Goal: Submit feedback/report problem

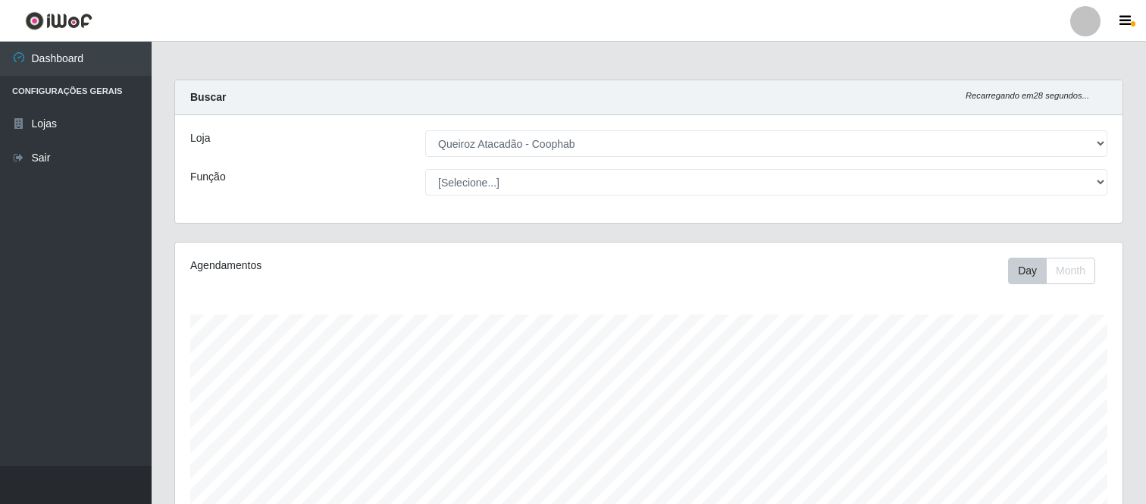
select select "463"
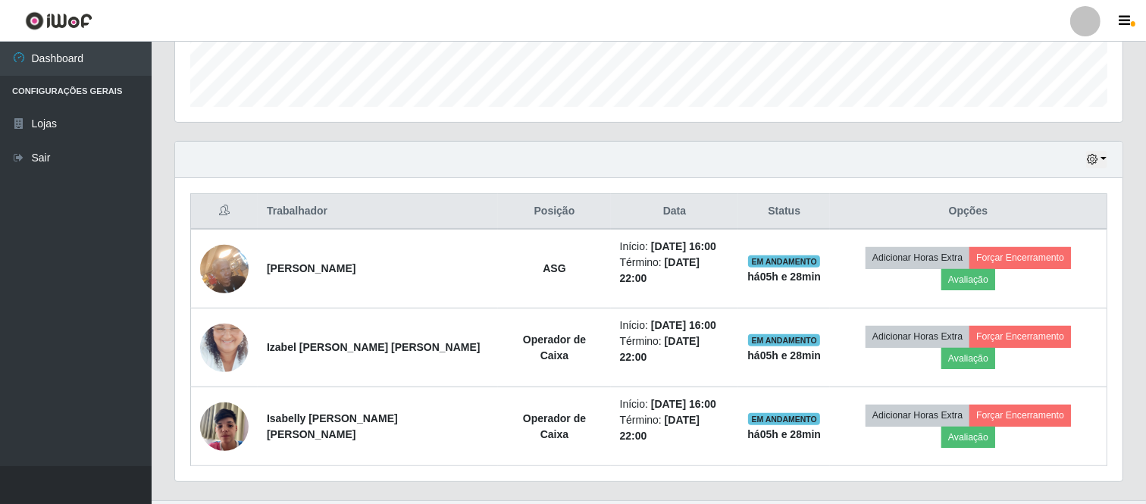
scroll to position [314, 947]
click at [1093, 161] on icon "button" at bounding box center [1092, 159] width 11 height 11
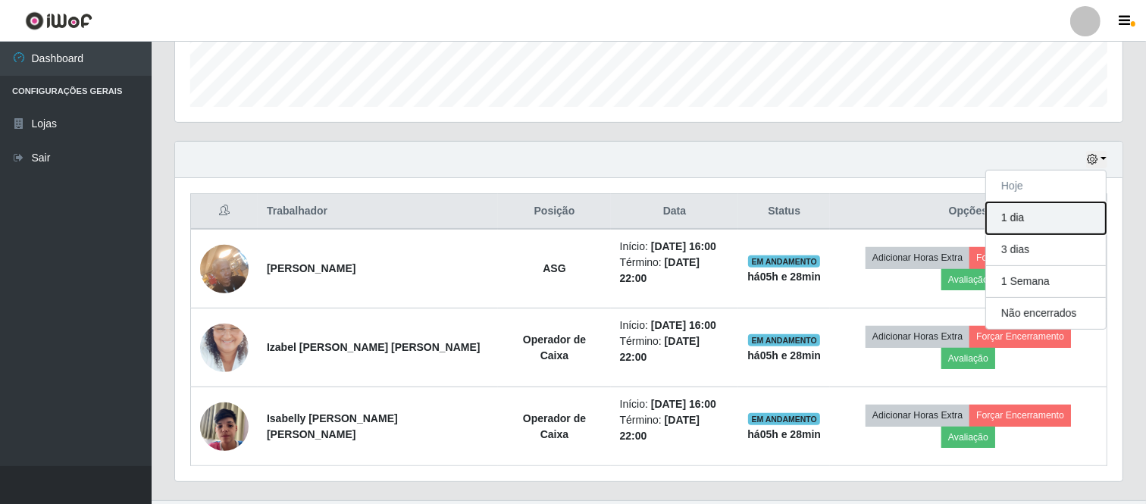
click at [1037, 220] on button "1 dia" at bounding box center [1046, 218] width 120 height 32
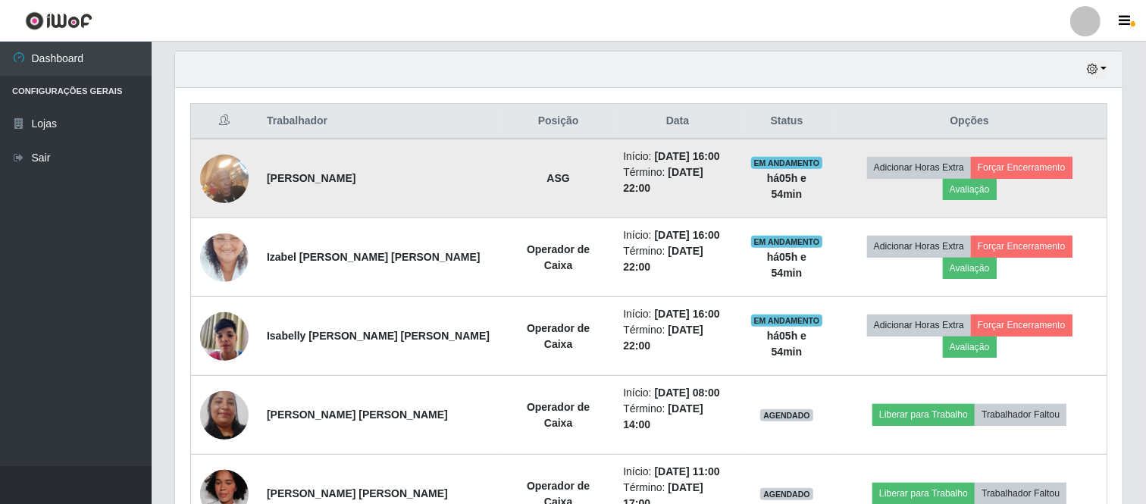
scroll to position [519, 0]
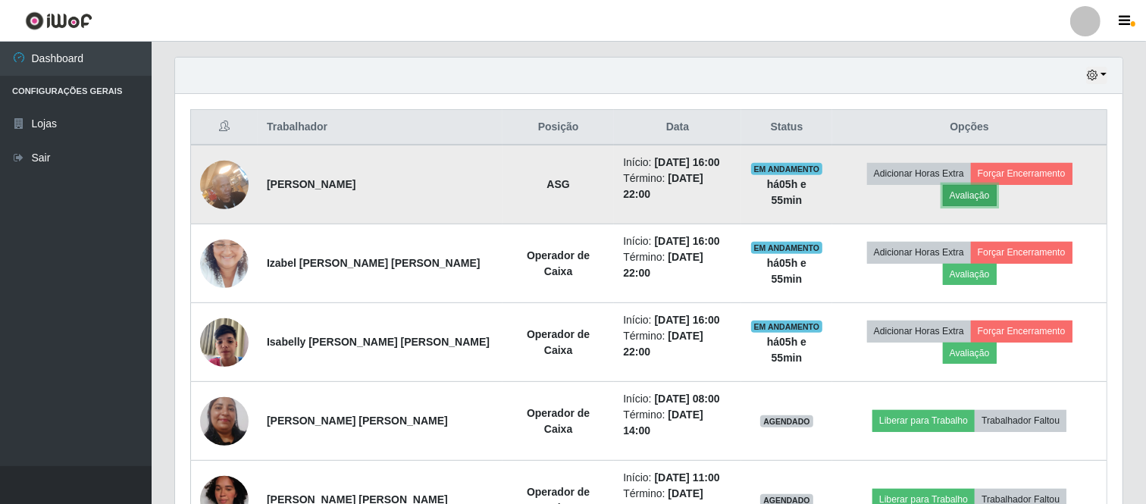
click at [971, 199] on button "Avaliação" at bounding box center [970, 195] width 54 height 21
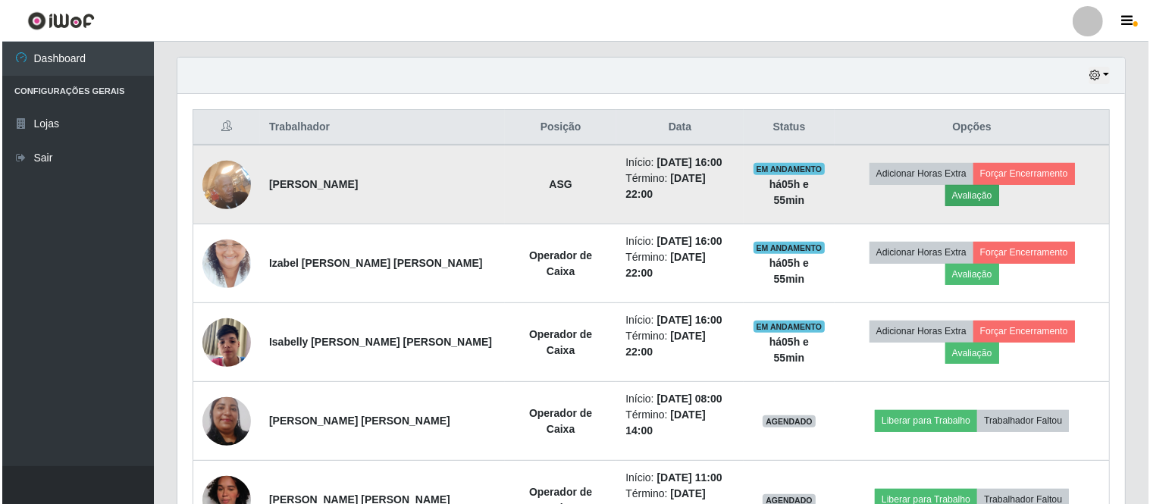
scroll to position [314, 937]
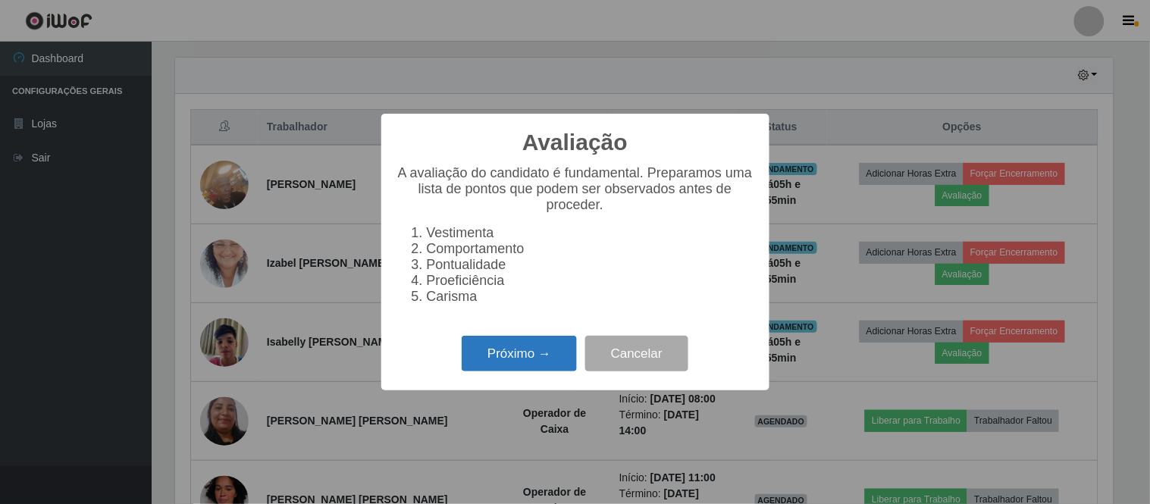
click at [525, 364] on button "Próximo →" at bounding box center [518, 354] width 115 height 36
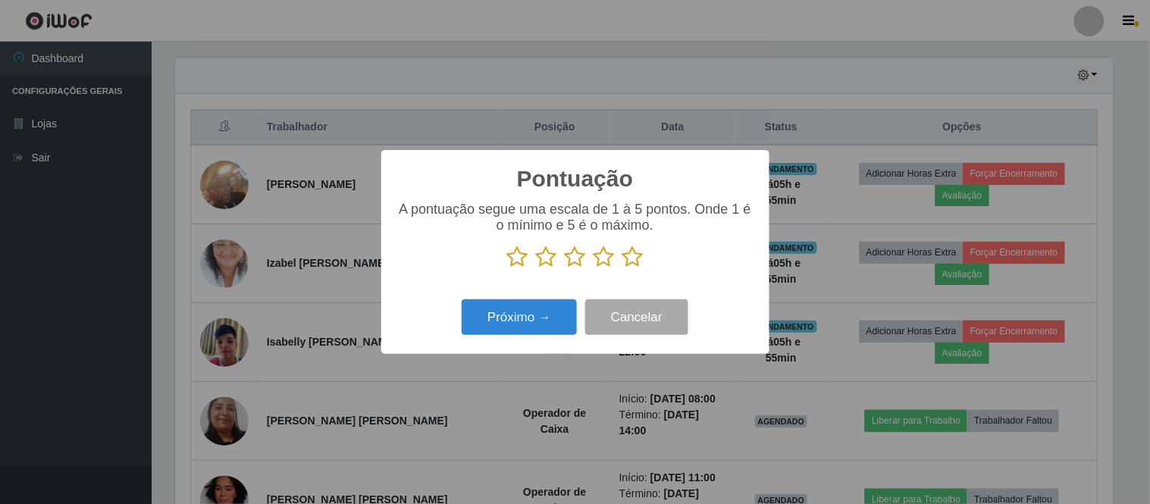
scroll to position [757431, 756807]
click at [637, 264] on icon at bounding box center [632, 257] width 21 height 23
click at [622, 268] on input "radio" at bounding box center [622, 268] width 0 height 0
click at [524, 321] on button "Próximo →" at bounding box center [518, 317] width 115 height 36
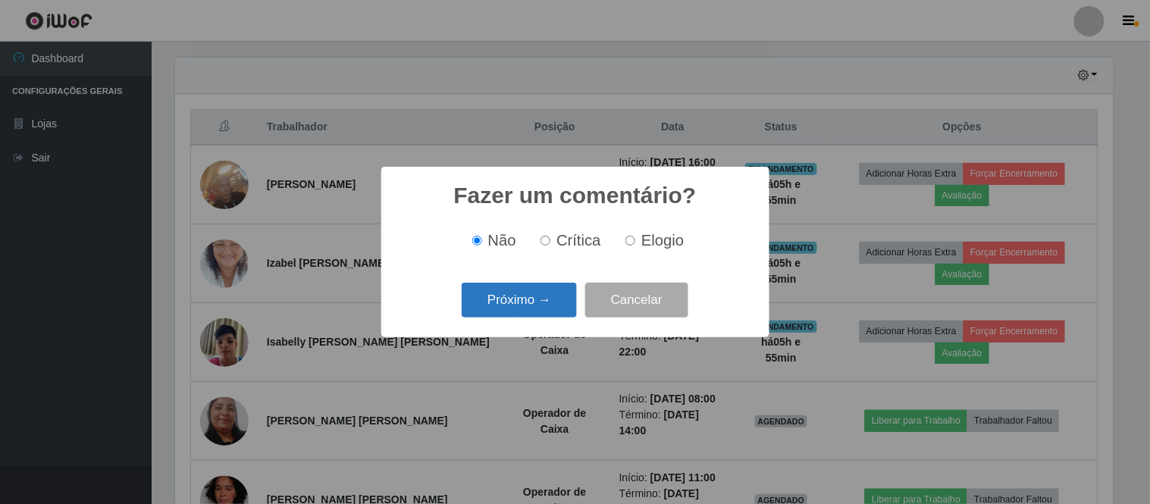
click at [535, 302] on button "Próximo →" at bounding box center [518, 301] width 115 height 36
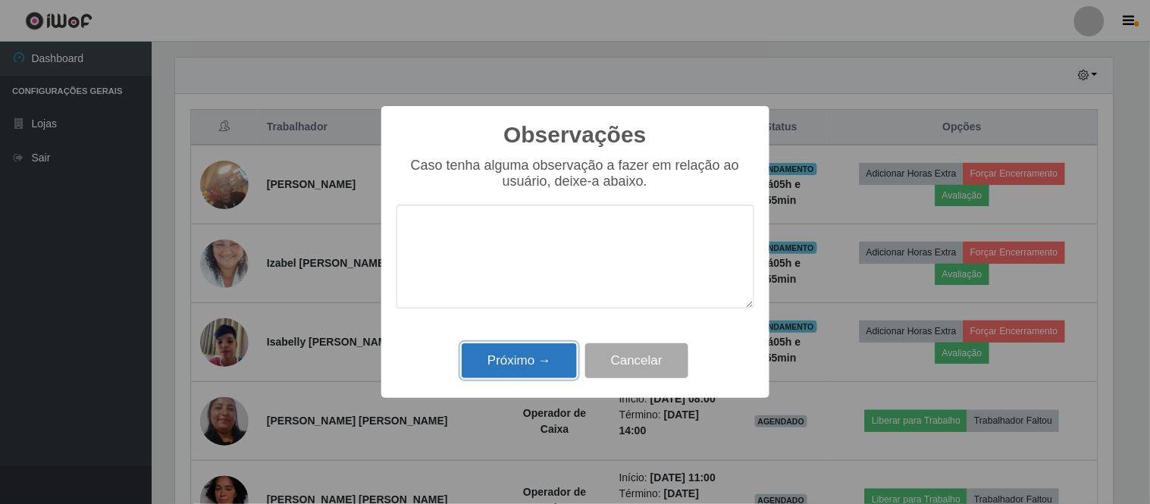
click at [544, 358] on button "Próximo →" at bounding box center [518, 361] width 115 height 36
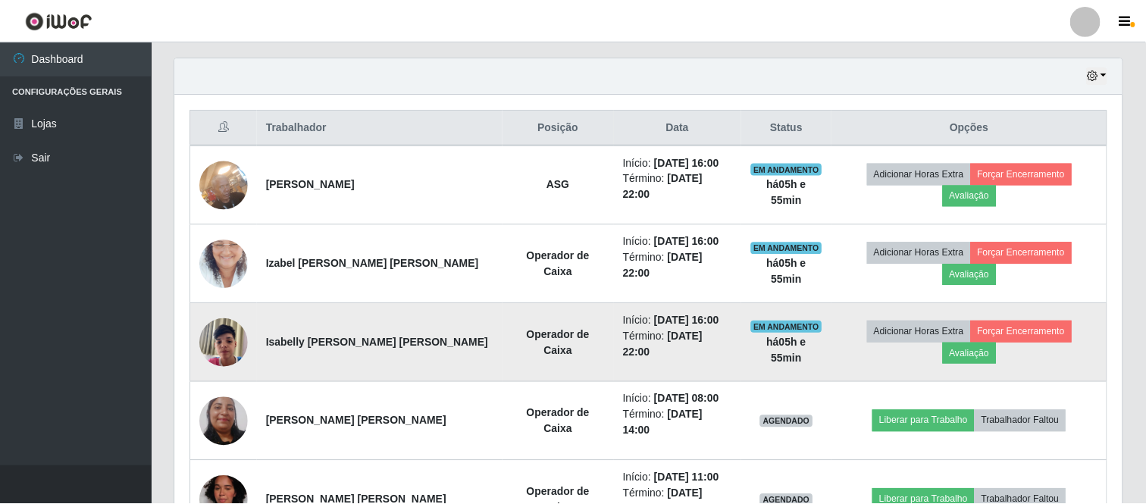
scroll to position [314, 947]
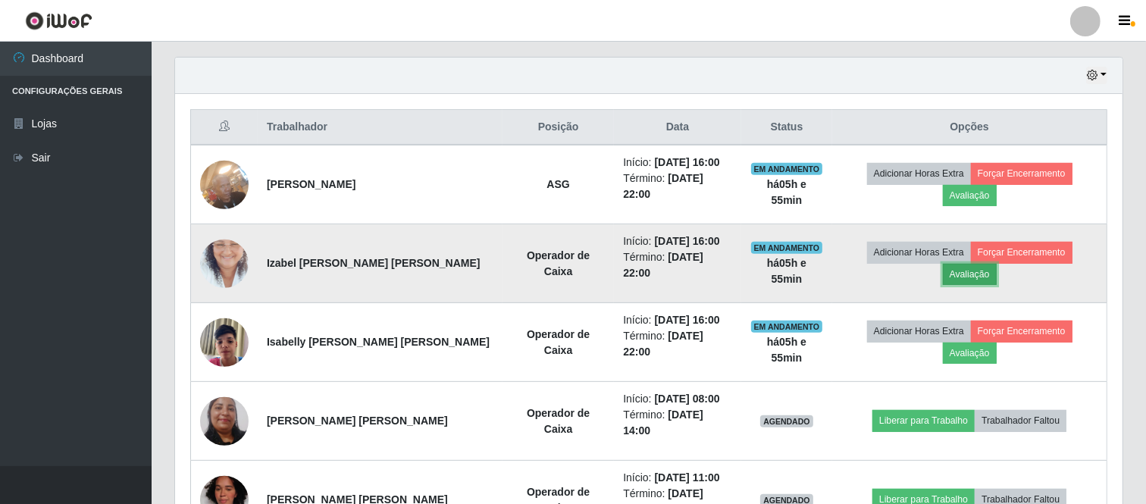
click at [957, 277] on button "Avaliação" at bounding box center [970, 274] width 54 height 21
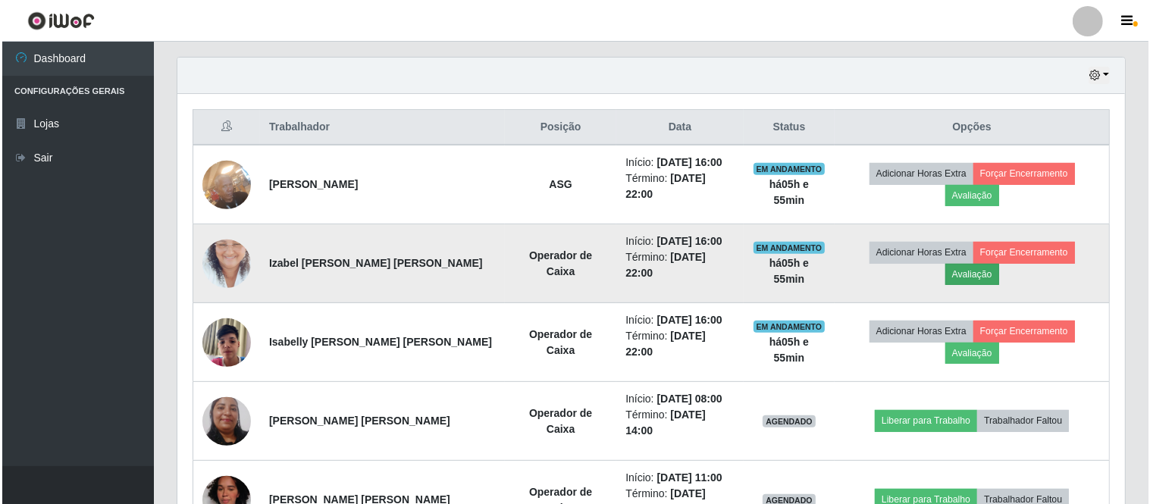
scroll to position [314, 937]
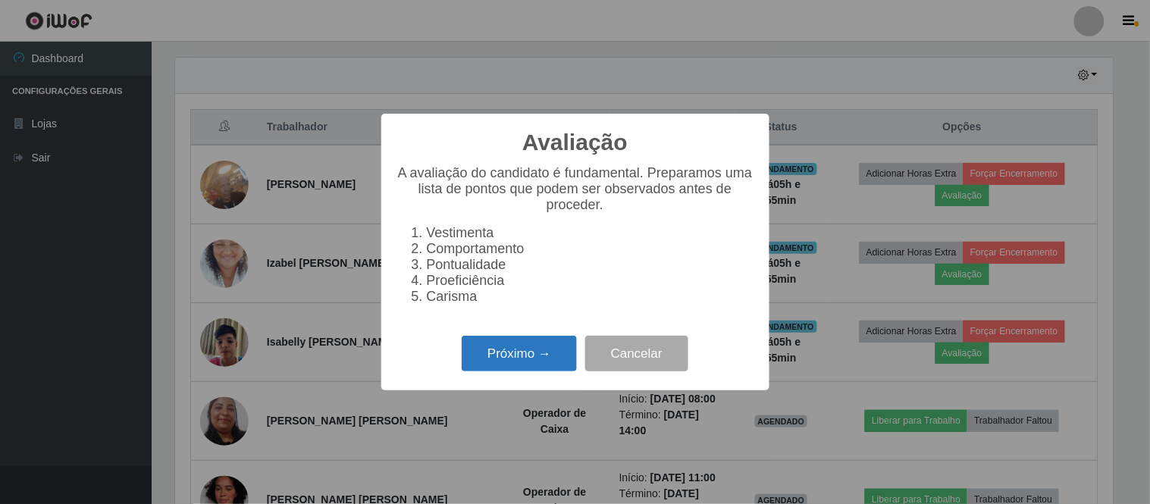
click at [519, 361] on button "Próximo →" at bounding box center [518, 354] width 115 height 36
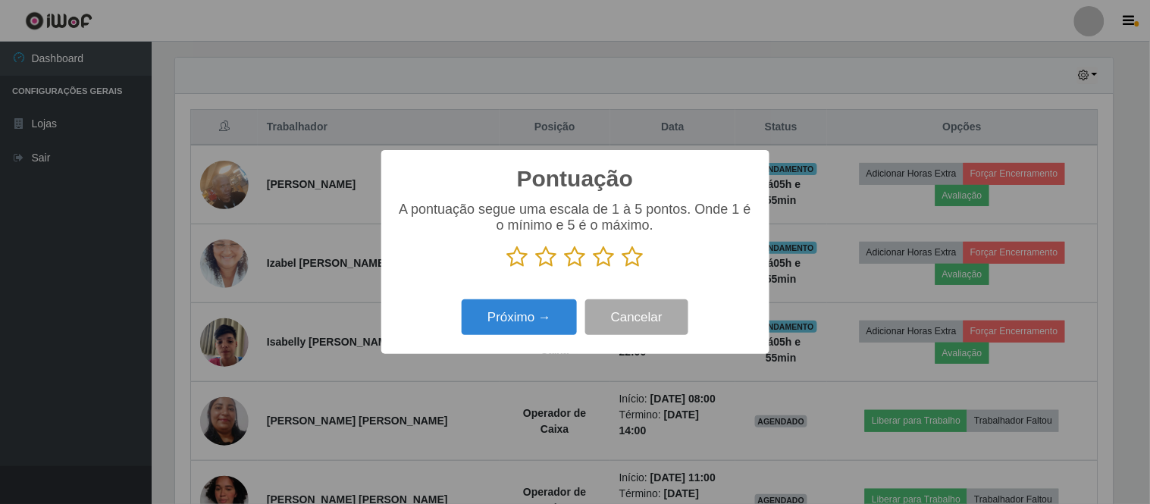
scroll to position [757431, 756807]
click at [629, 258] on icon at bounding box center [632, 257] width 21 height 23
click at [622, 268] on input "radio" at bounding box center [622, 268] width 0 height 0
click at [520, 317] on button "Próximo →" at bounding box center [518, 317] width 115 height 36
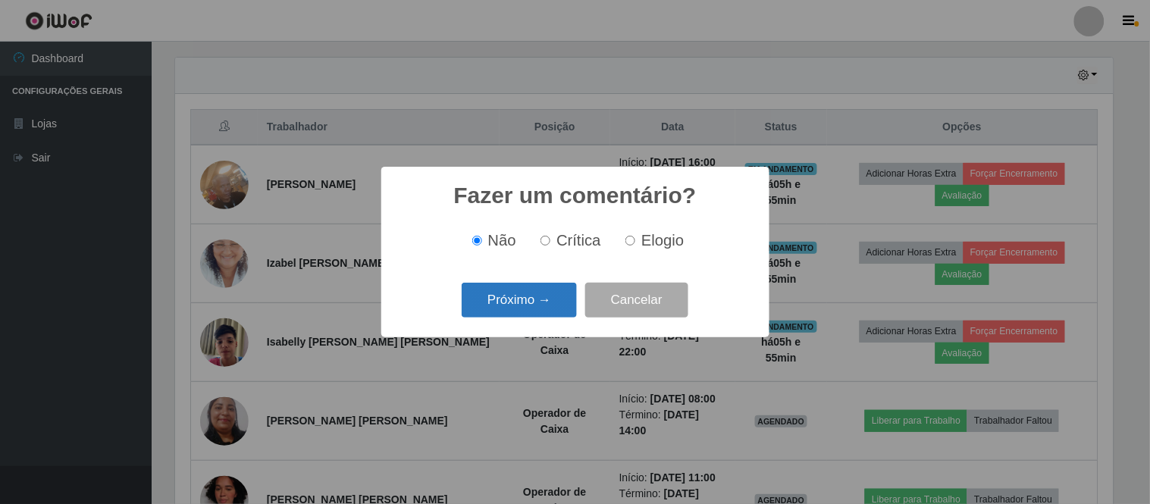
click at [536, 304] on button "Próximo →" at bounding box center [518, 301] width 115 height 36
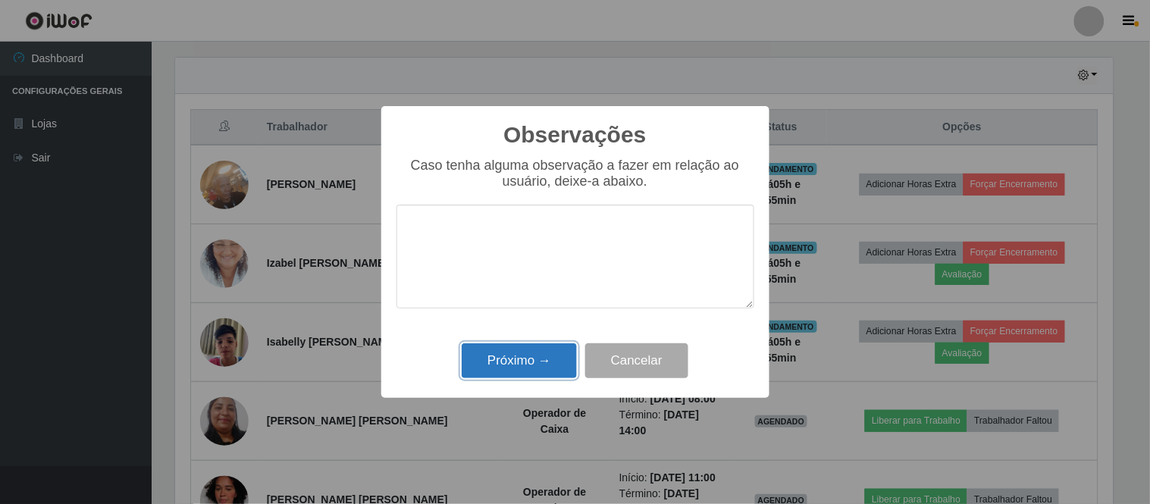
click at [535, 361] on button "Próximo →" at bounding box center [518, 361] width 115 height 36
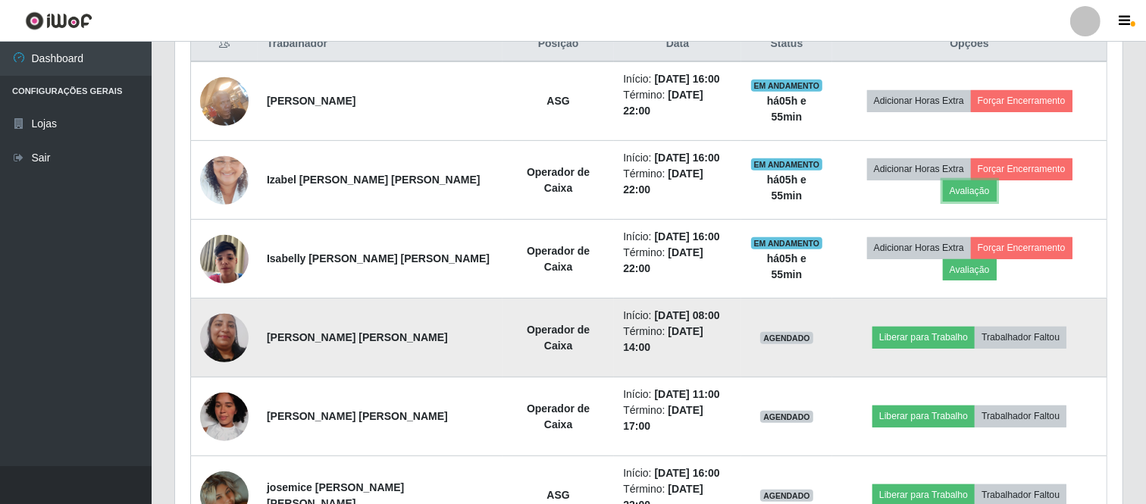
scroll to position [603, 0]
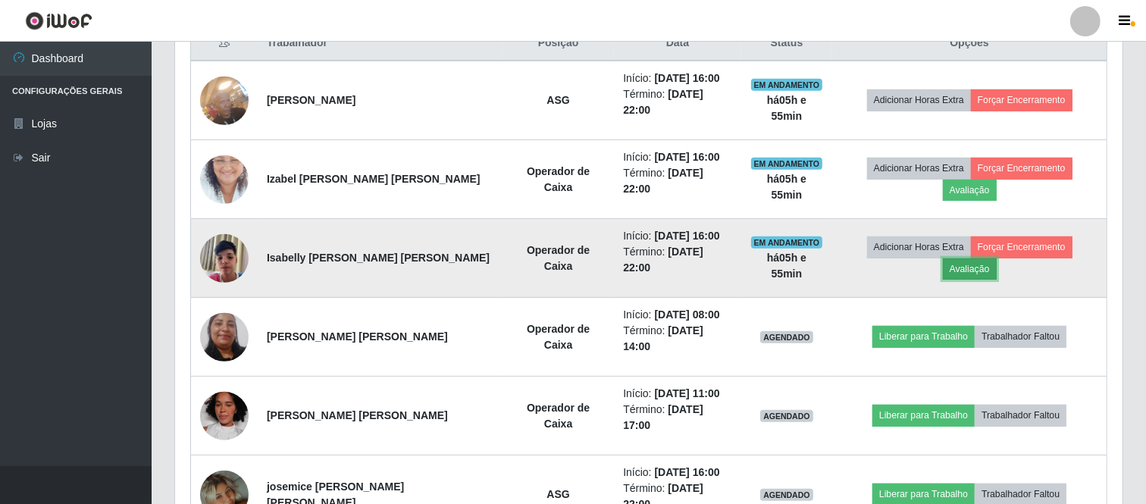
click at [967, 271] on button "Avaliação" at bounding box center [970, 268] width 54 height 21
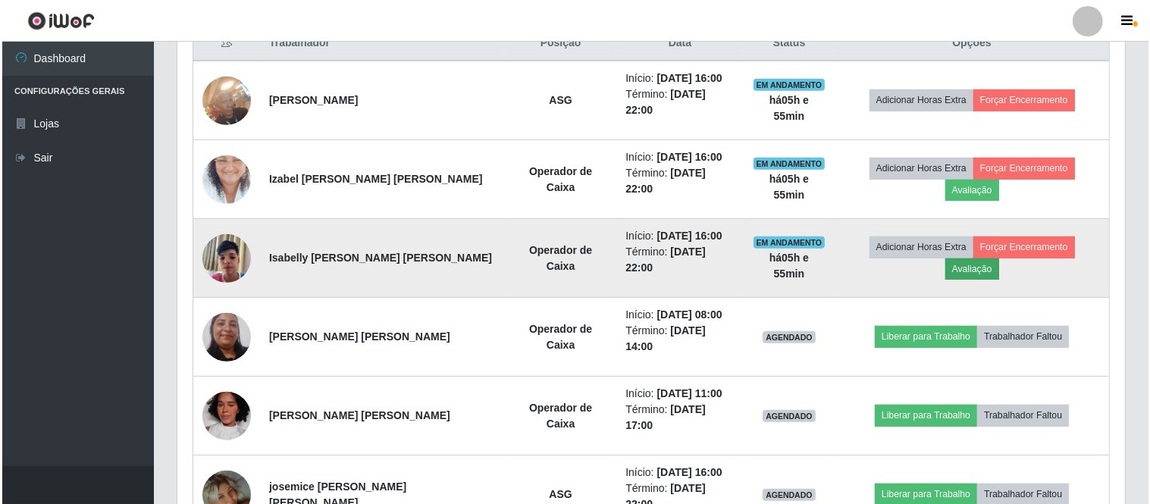
scroll to position [314, 937]
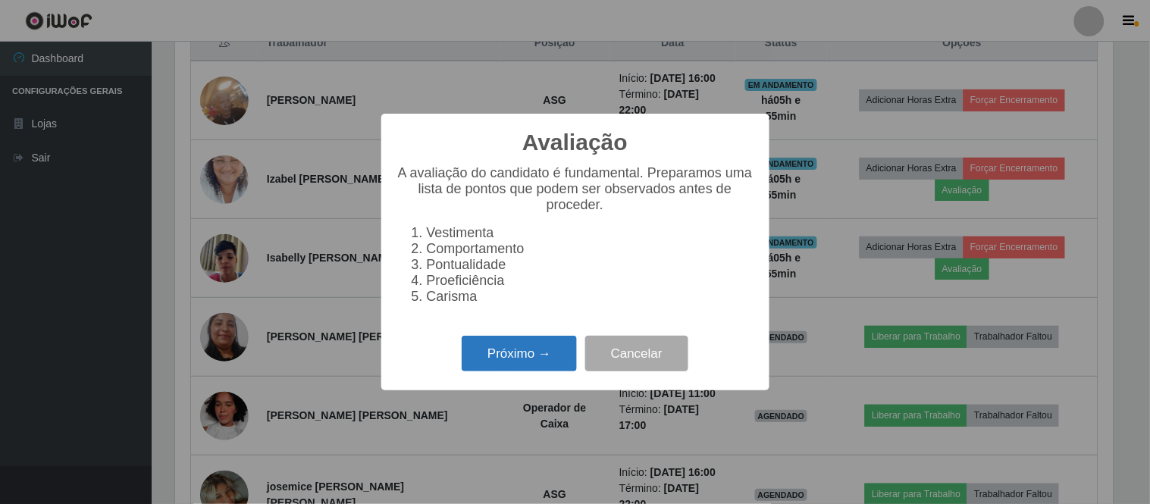
click at [521, 362] on button "Próximo →" at bounding box center [518, 354] width 115 height 36
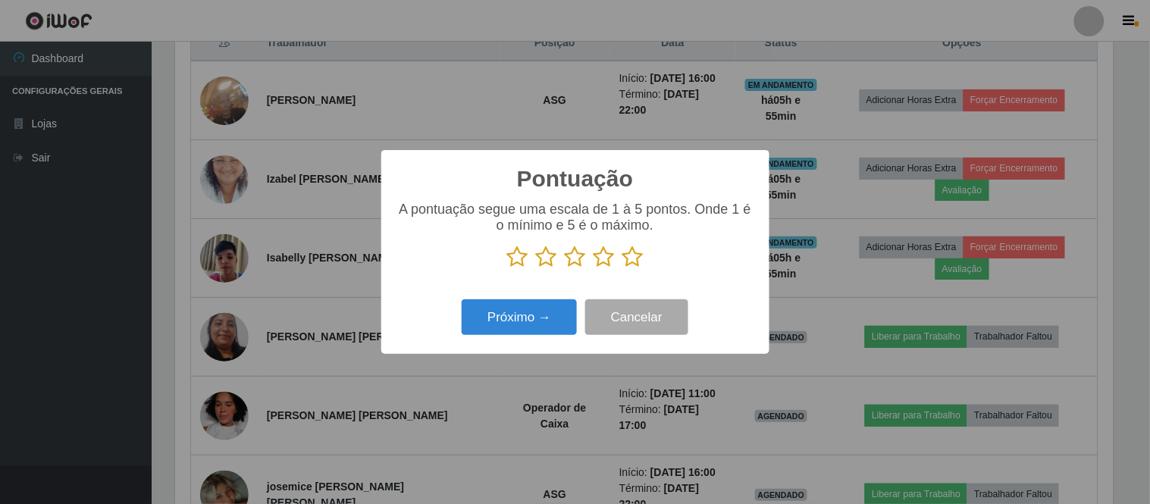
scroll to position [757431, 756807]
click at [632, 261] on icon at bounding box center [632, 257] width 21 height 23
click at [622, 268] on input "radio" at bounding box center [622, 268] width 0 height 0
click at [532, 318] on button "Próximo →" at bounding box center [518, 317] width 115 height 36
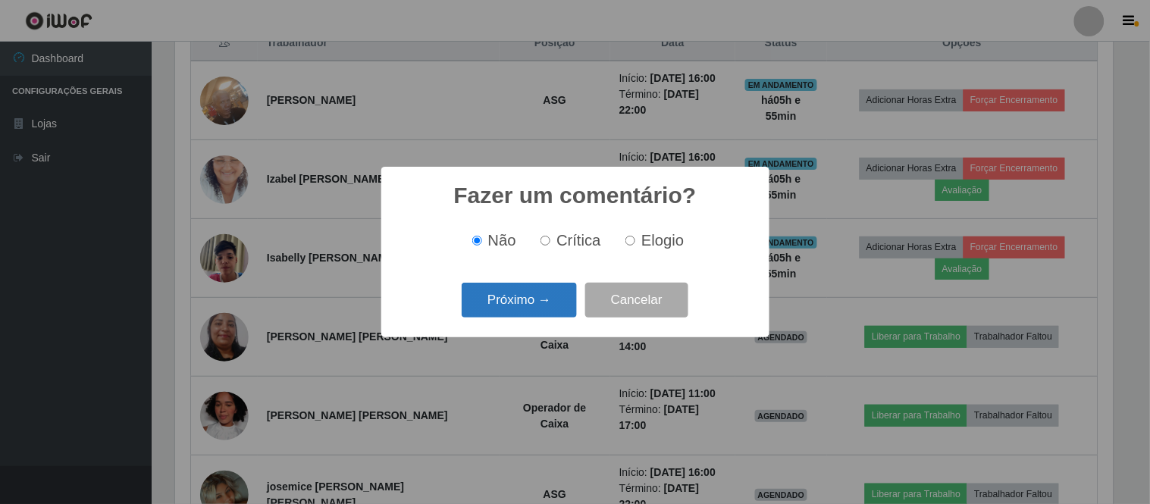
click at [540, 304] on button "Próximo →" at bounding box center [518, 301] width 115 height 36
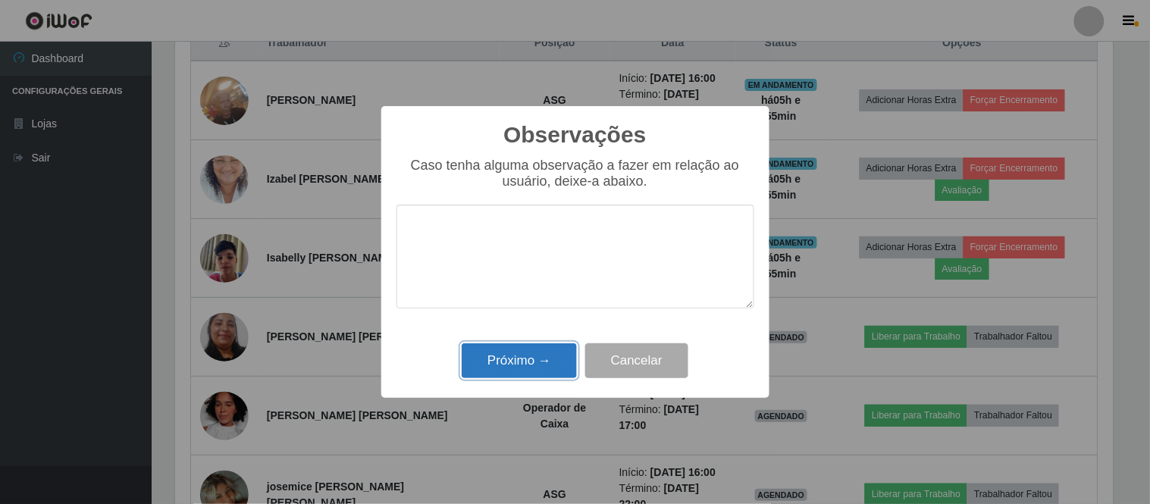
click at [533, 355] on button "Próximo →" at bounding box center [518, 361] width 115 height 36
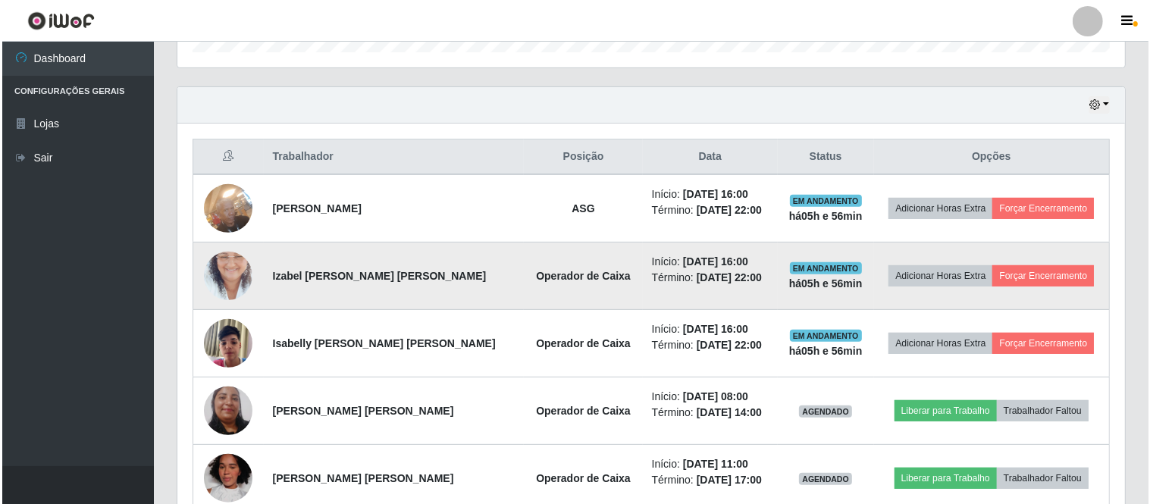
scroll to position [519, 0]
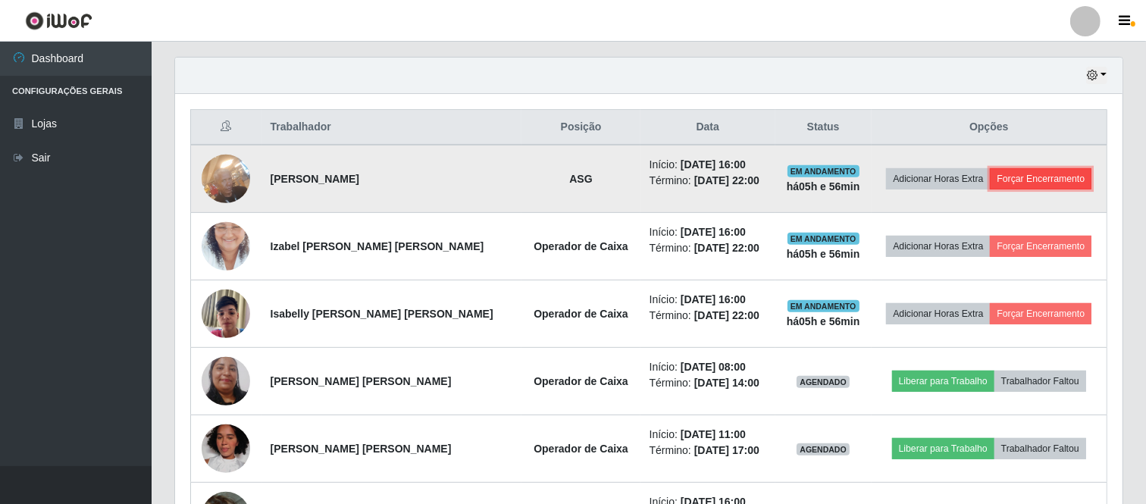
click at [1019, 182] on button "Forçar Encerramento" at bounding box center [1041, 178] width 102 height 21
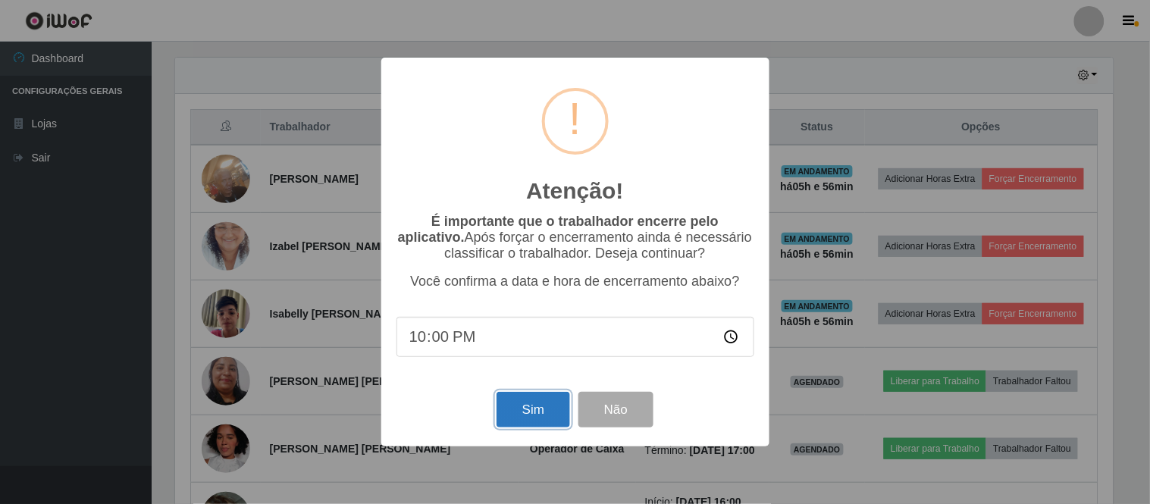
click at [521, 410] on button "Sim" at bounding box center [533, 410] width 74 height 36
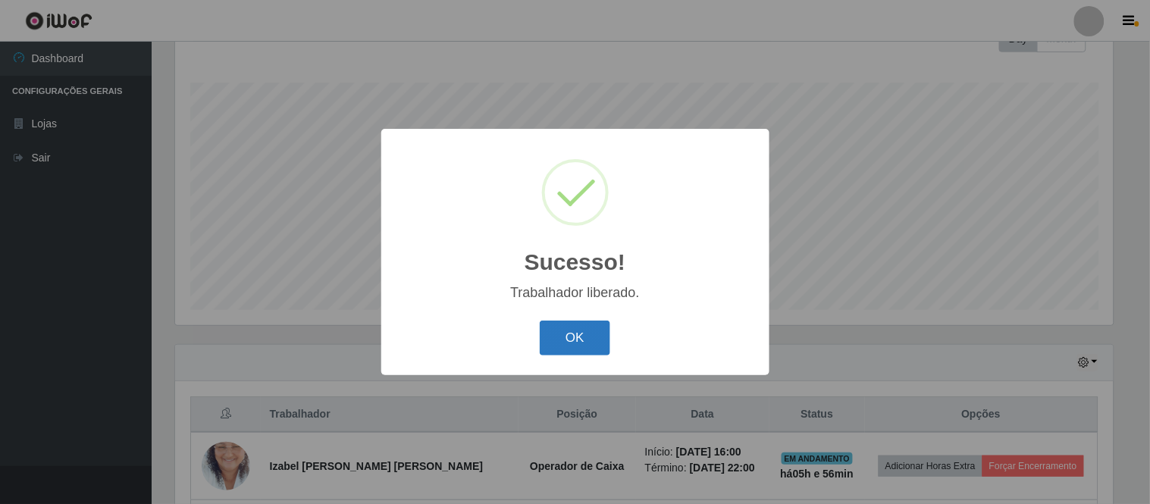
click at [572, 335] on button "OK" at bounding box center [575, 339] width 70 height 36
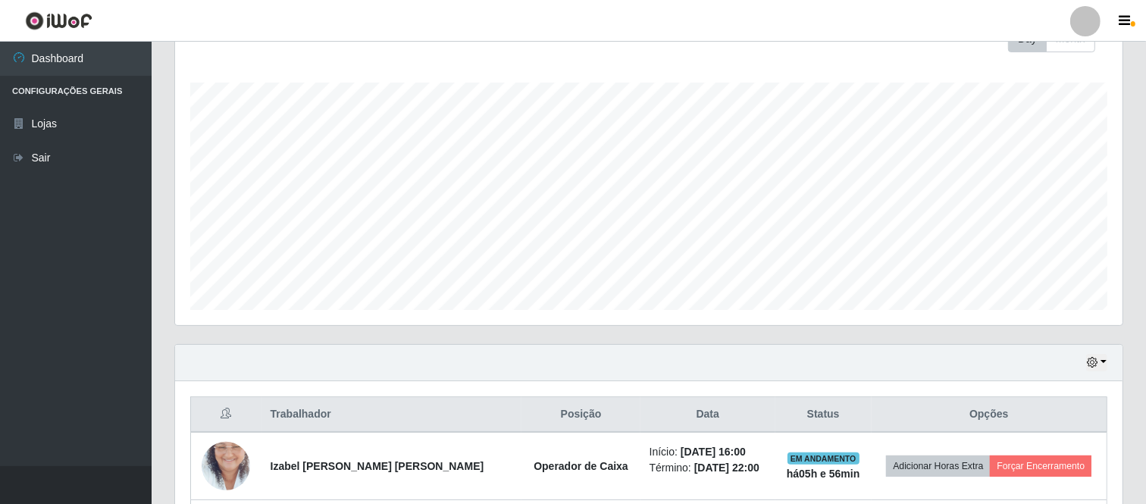
scroll to position [485, 0]
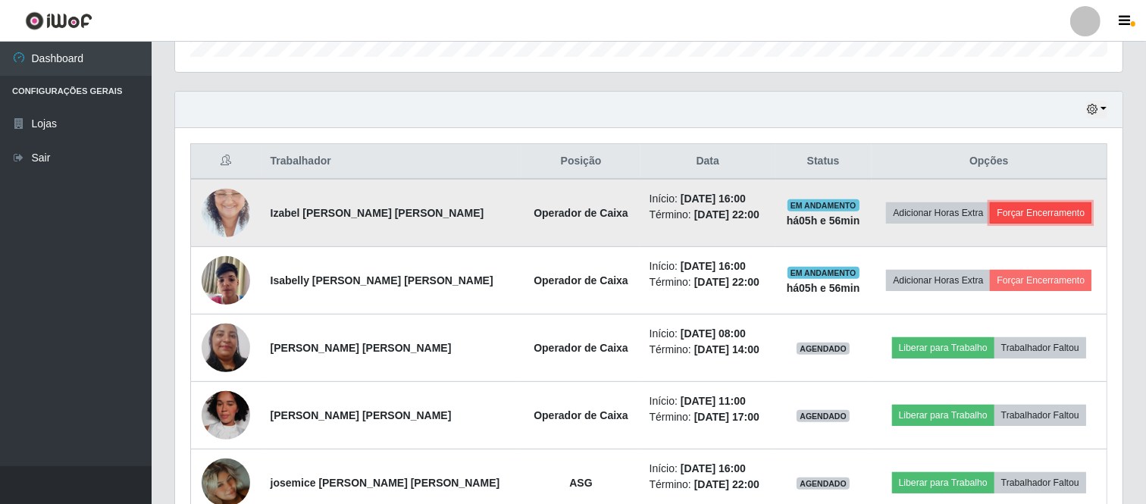
click at [1029, 214] on button "Forçar Encerramento" at bounding box center [1041, 212] width 102 height 21
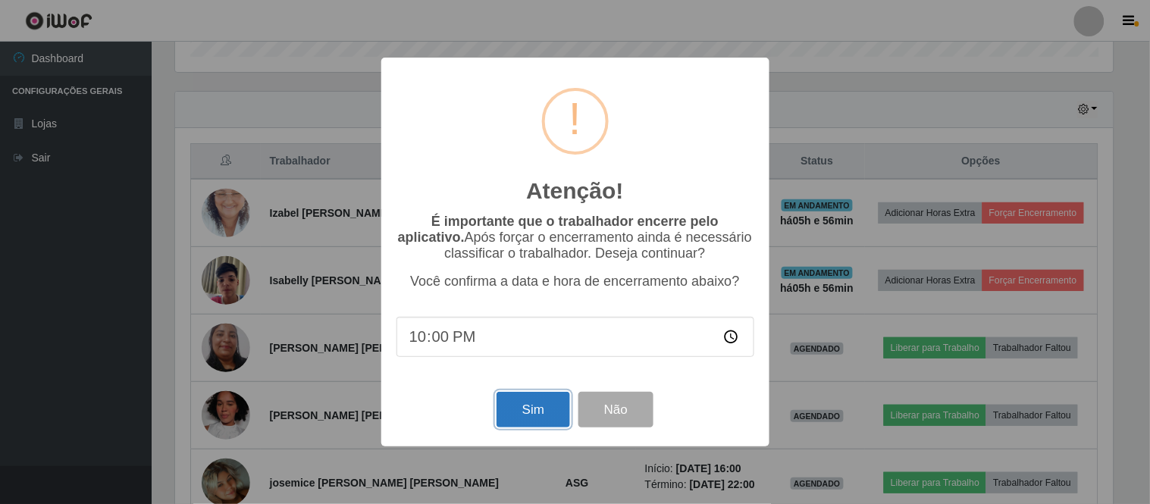
click at [520, 409] on button "Sim" at bounding box center [533, 410] width 74 height 36
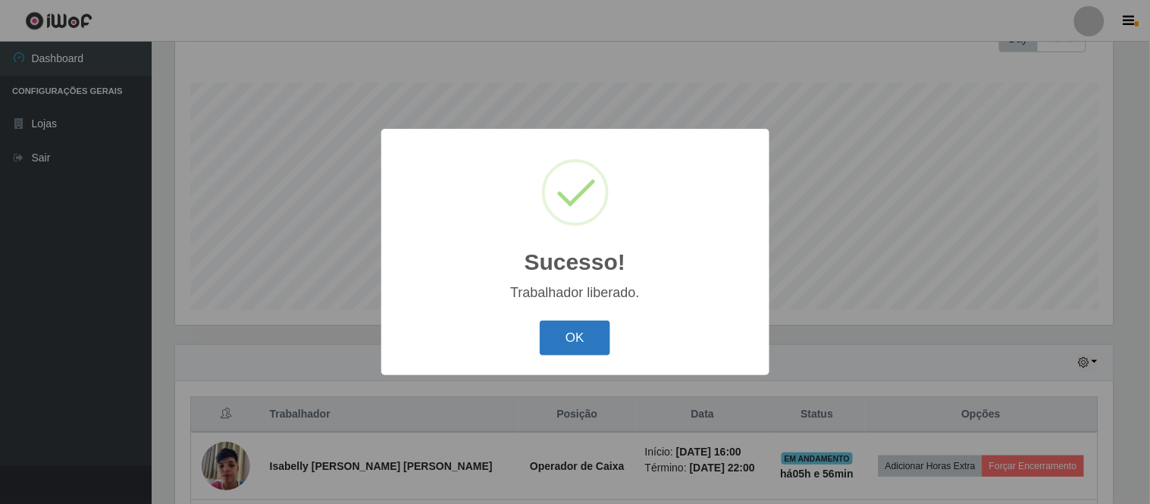
click at [568, 336] on button "OK" at bounding box center [575, 339] width 70 height 36
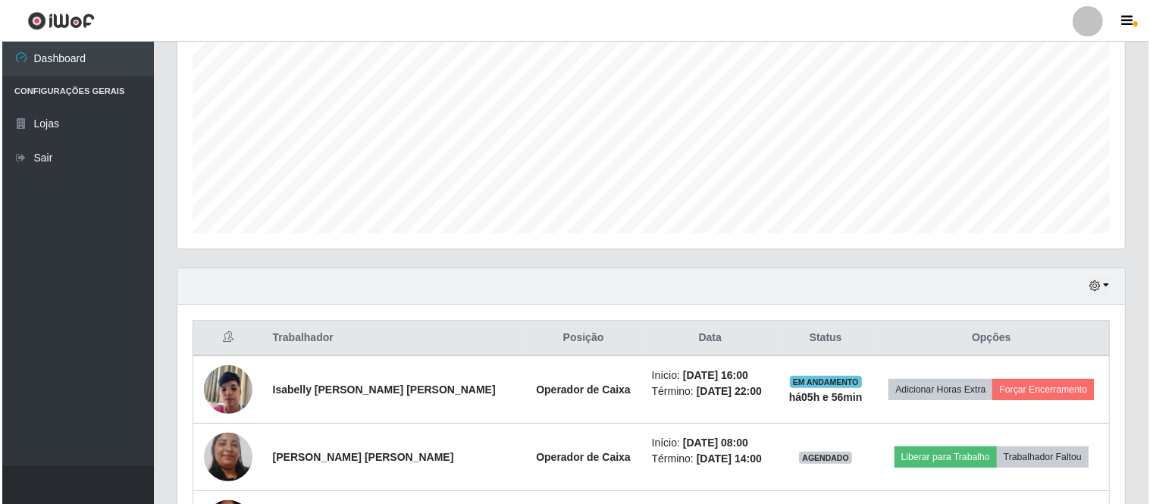
scroll to position [400, 0]
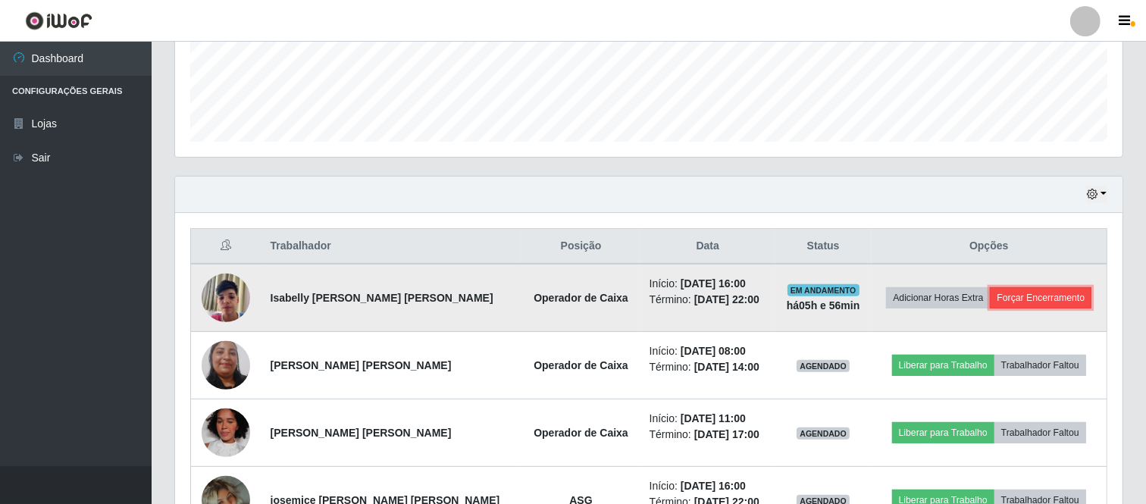
click at [1026, 305] on button "Forçar Encerramento" at bounding box center [1041, 297] width 102 height 21
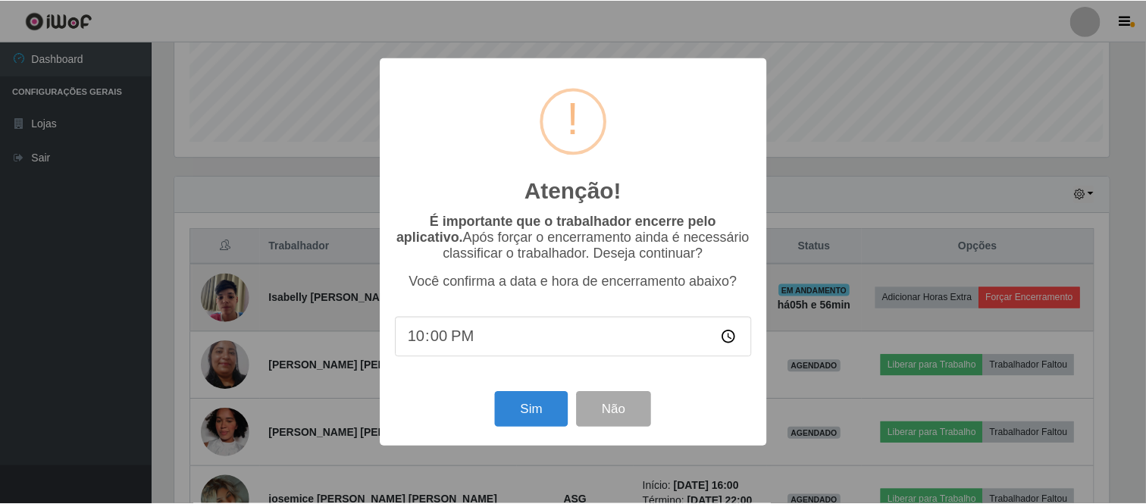
scroll to position [314, 937]
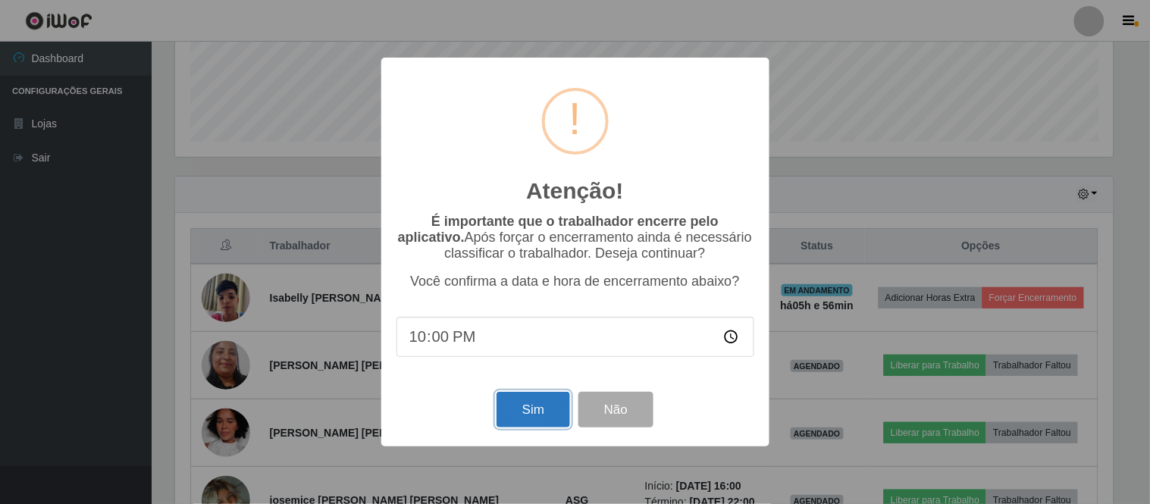
click at [524, 407] on button "Sim" at bounding box center [533, 410] width 74 height 36
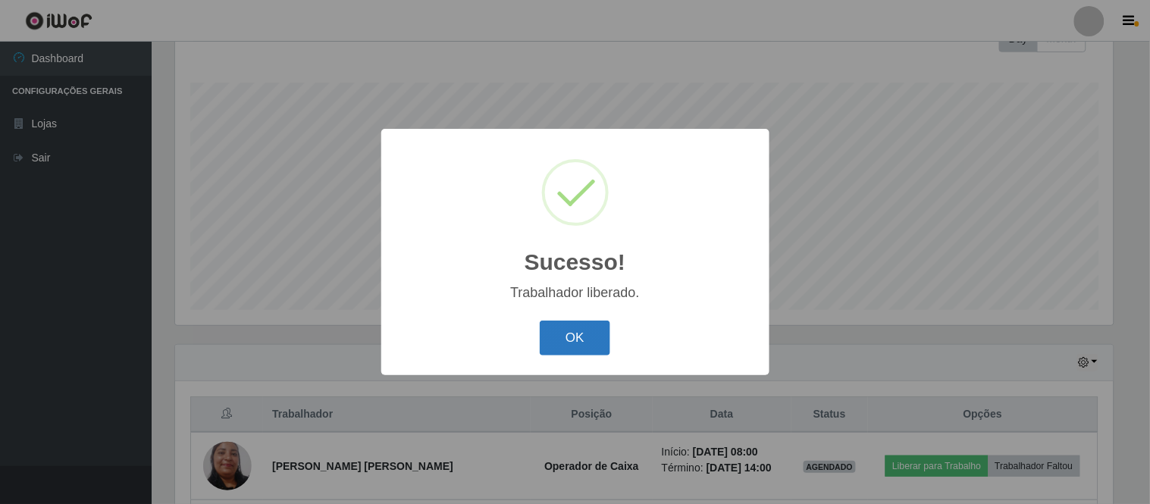
click at [583, 333] on button "OK" at bounding box center [575, 339] width 70 height 36
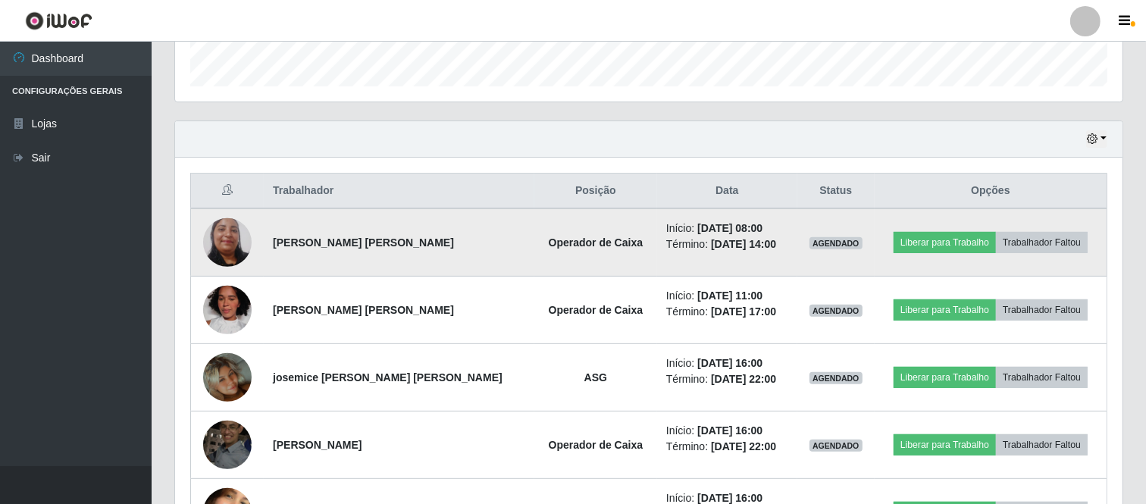
scroll to position [0, 0]
